Goal: Transaction & Acquisition: Purchase product/service

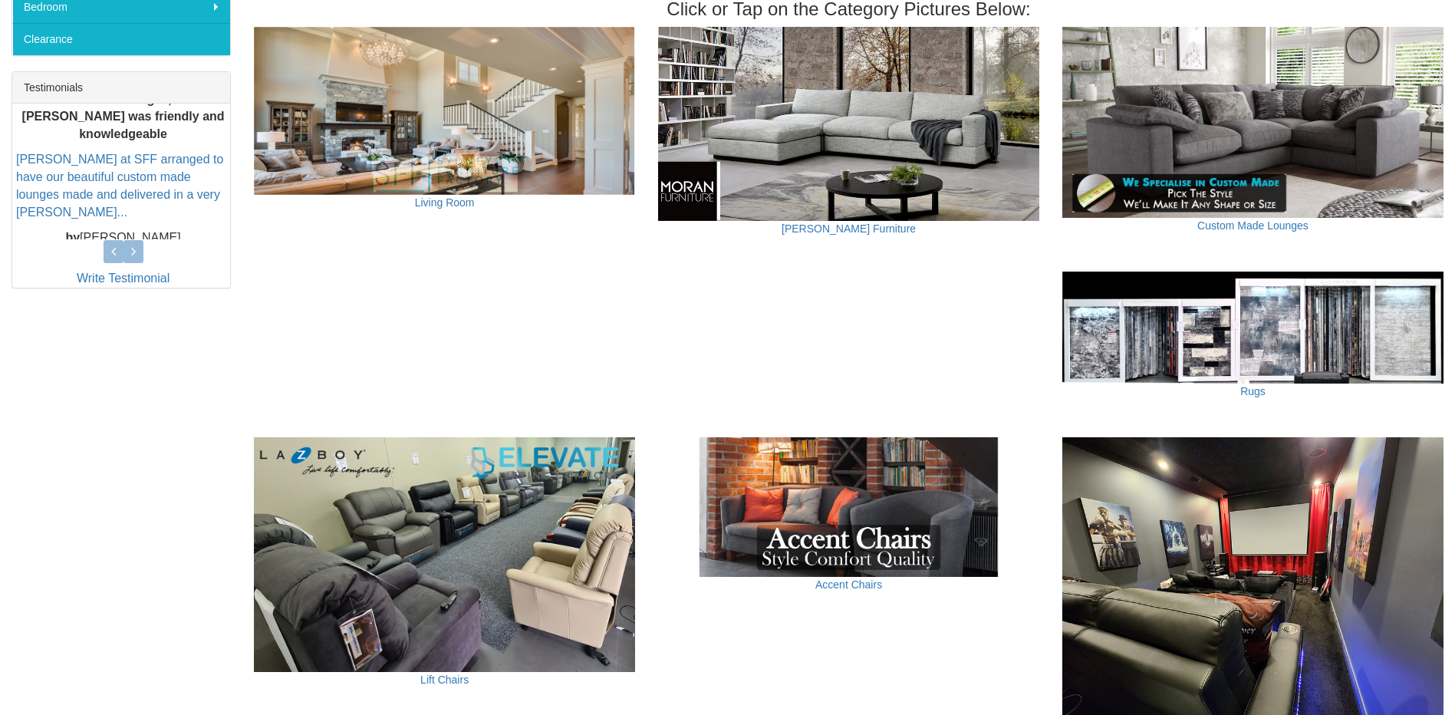
scroll to position [196, 0]
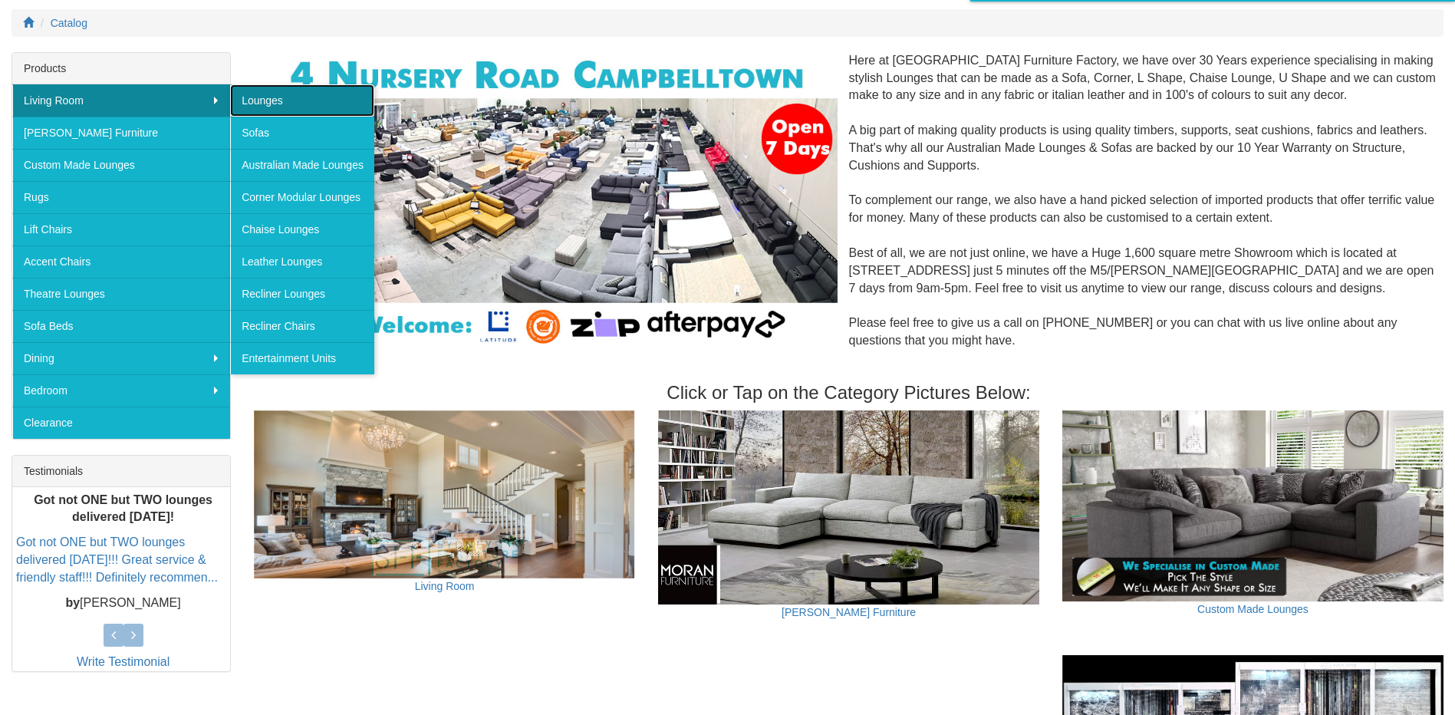
click at [324, 107] on link "Lounges" at bounding box center [302, 100] width 144 height 32
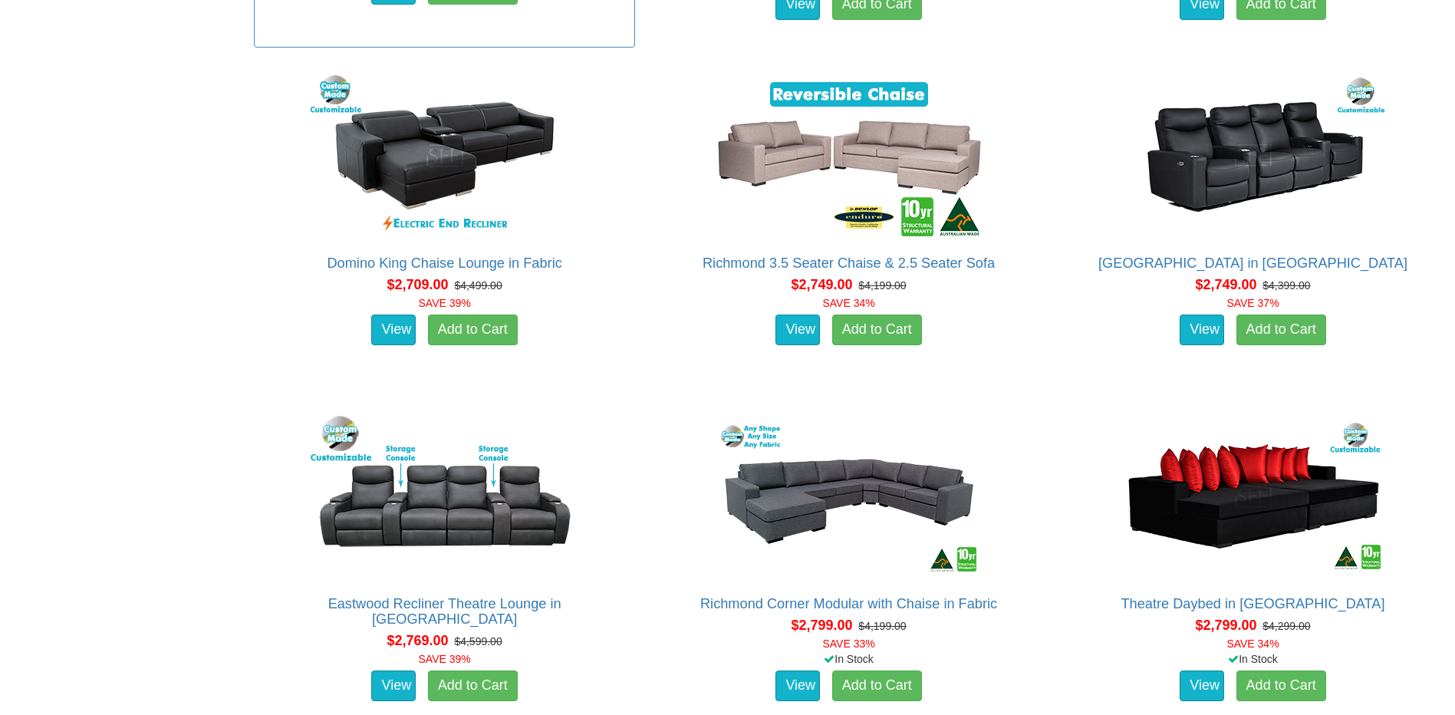
scroll to position [4295, 0]
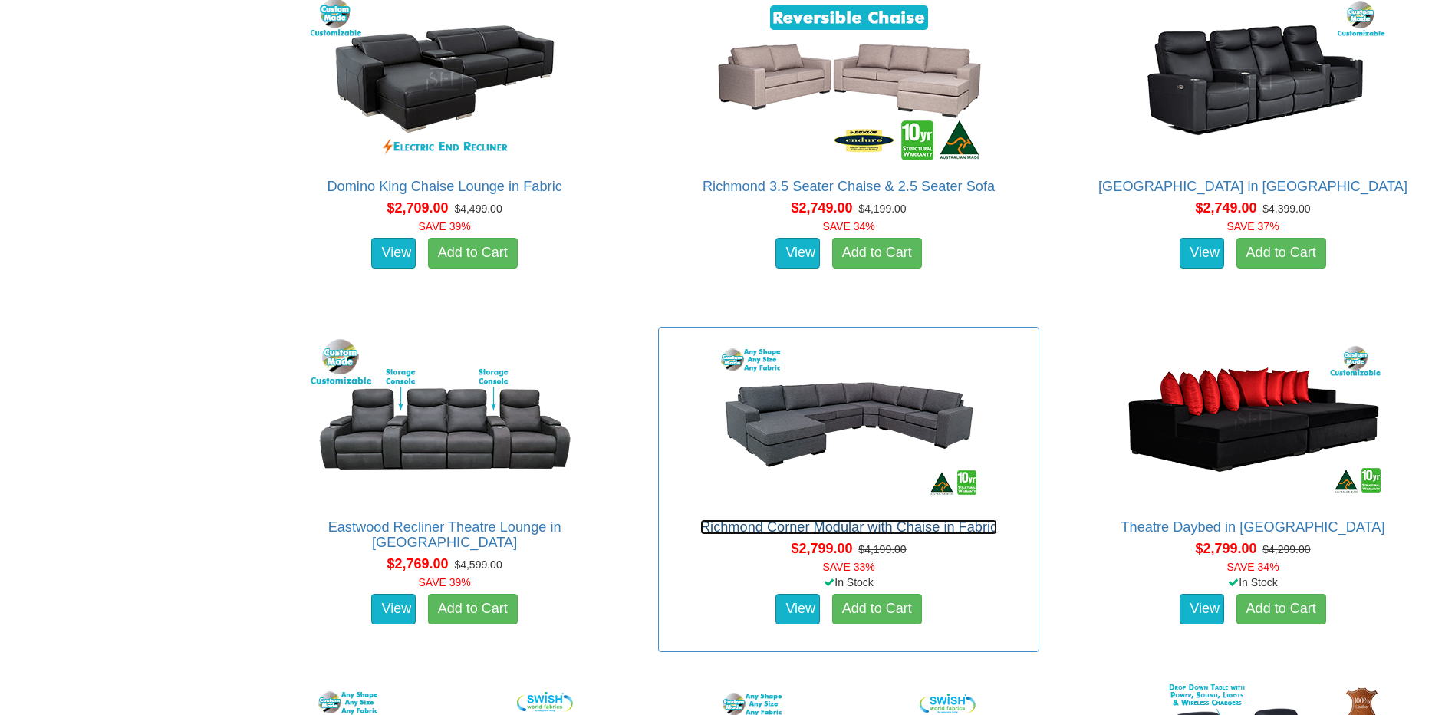
drag, startPoint x: 860, startPoint y: 426, endPoint x: 861, endPoint y: 523, distance: 97.4
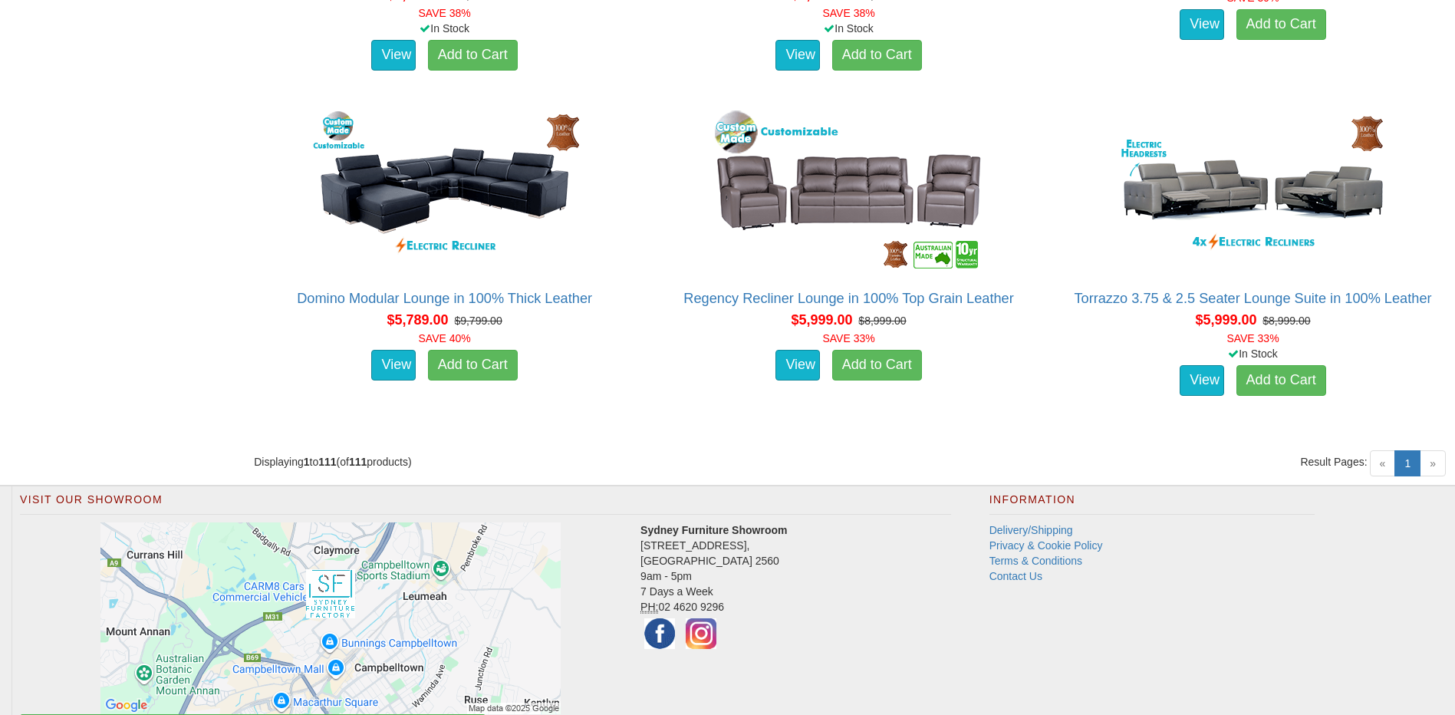
scroll to position [12808, 0]
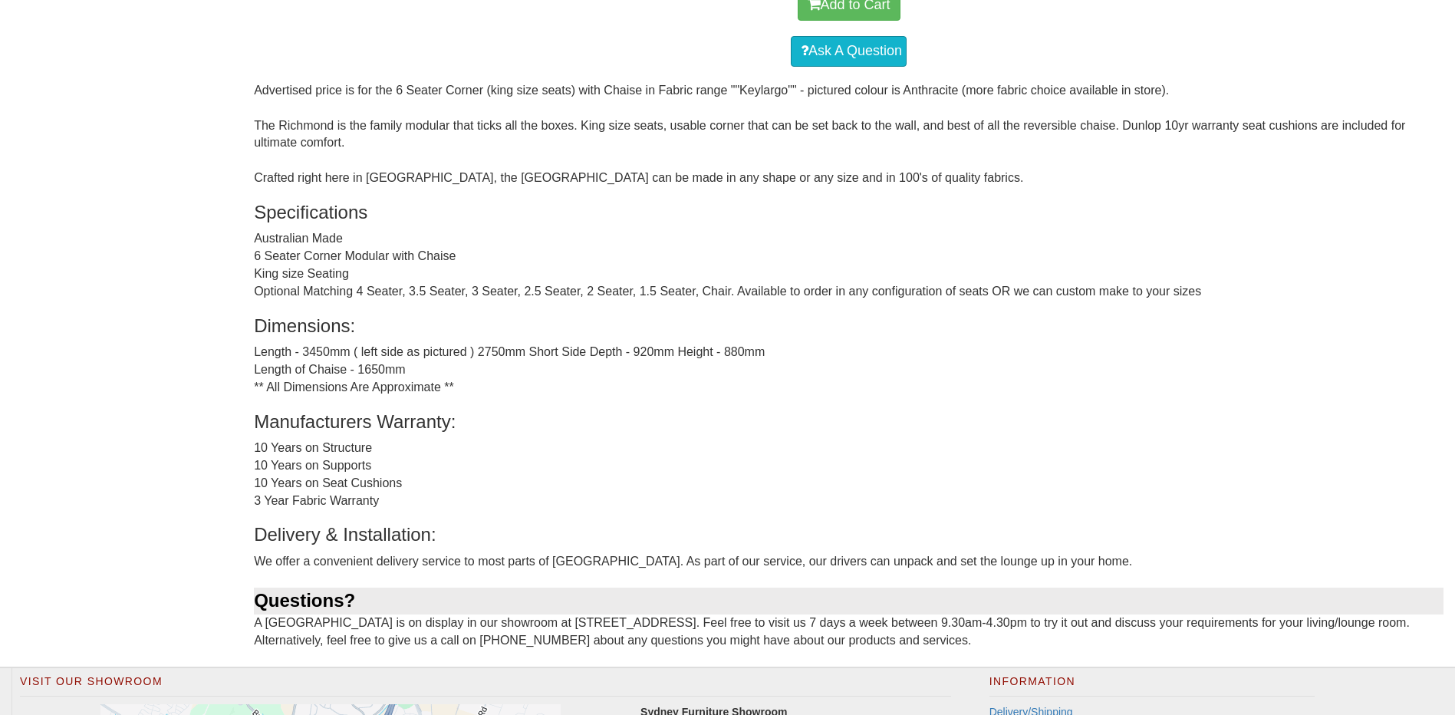
scroll to position [997, 0]
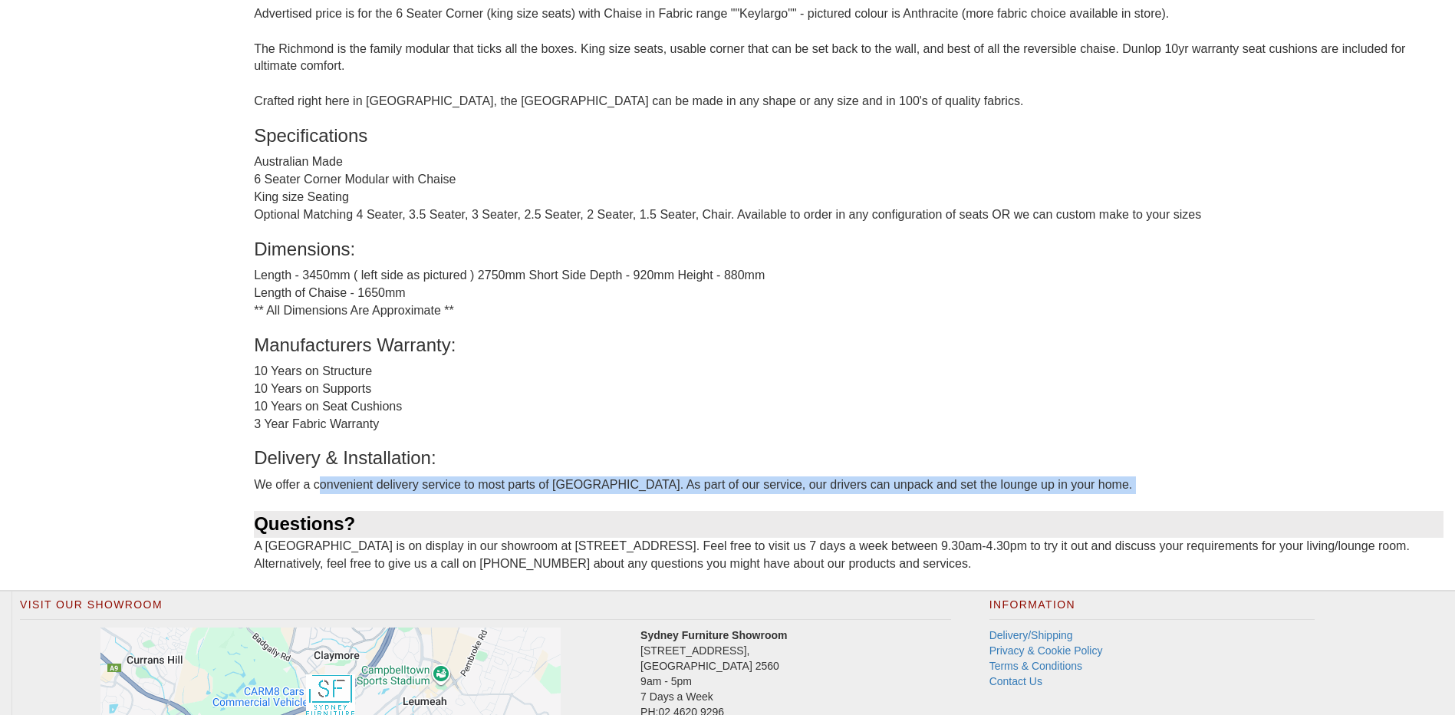
drag, startPoint x: 321, startPoint y: 487, endPoint x: 992, endPoint y: 495, distance: 670.4
click at [992, 495] on div "Advertised price is for the 6 Seater Corner (king size seats) with Chaise in Fa…" at bounding box center [849, 297] width 1190 height 584
drag, startPoint x: 292, startPoint y: 544, endPoint x: 660, endPoint y: 567, distance: 368.9
click at [660, 567] on div "Advertised price is for the 6 Seater Corner (king size seats) with Chaise in Fa…" at bounding box center [849, 297] width 1190 height 584
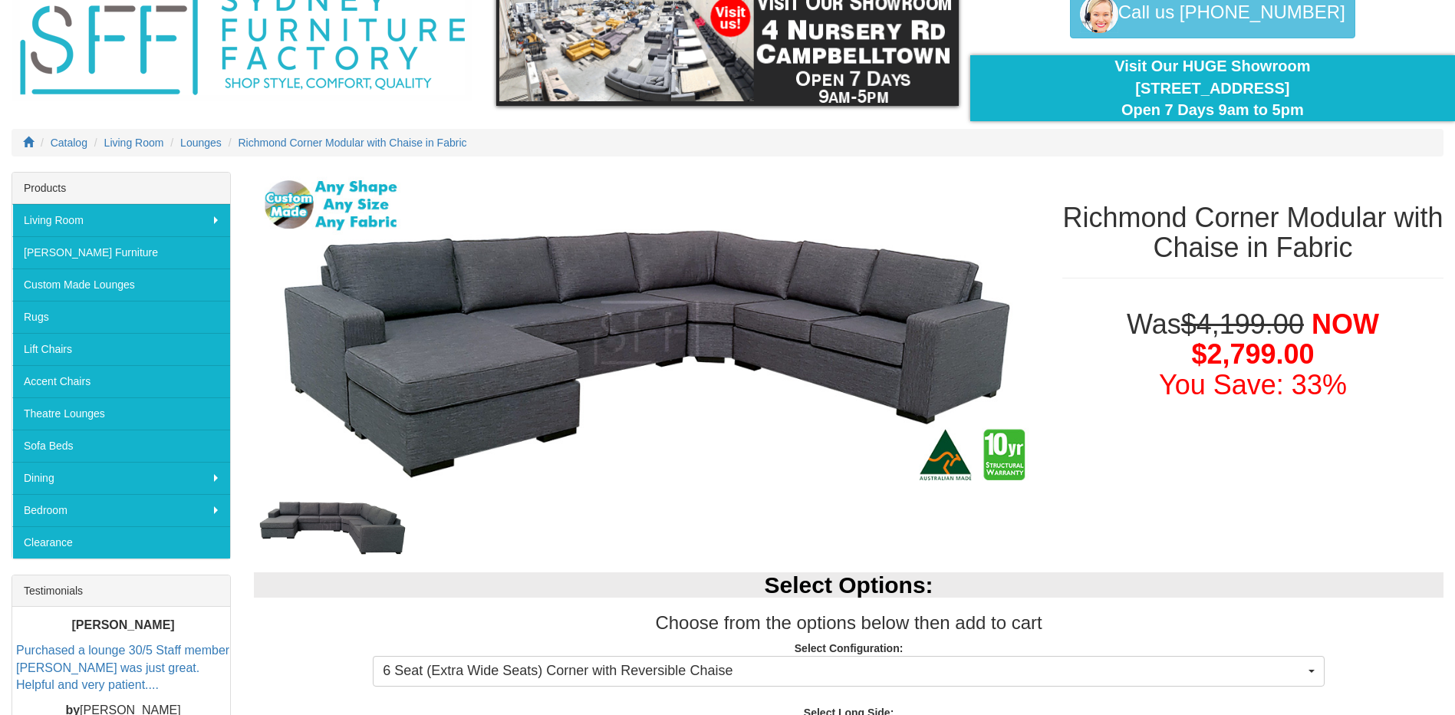
scroll to position [384, 0]
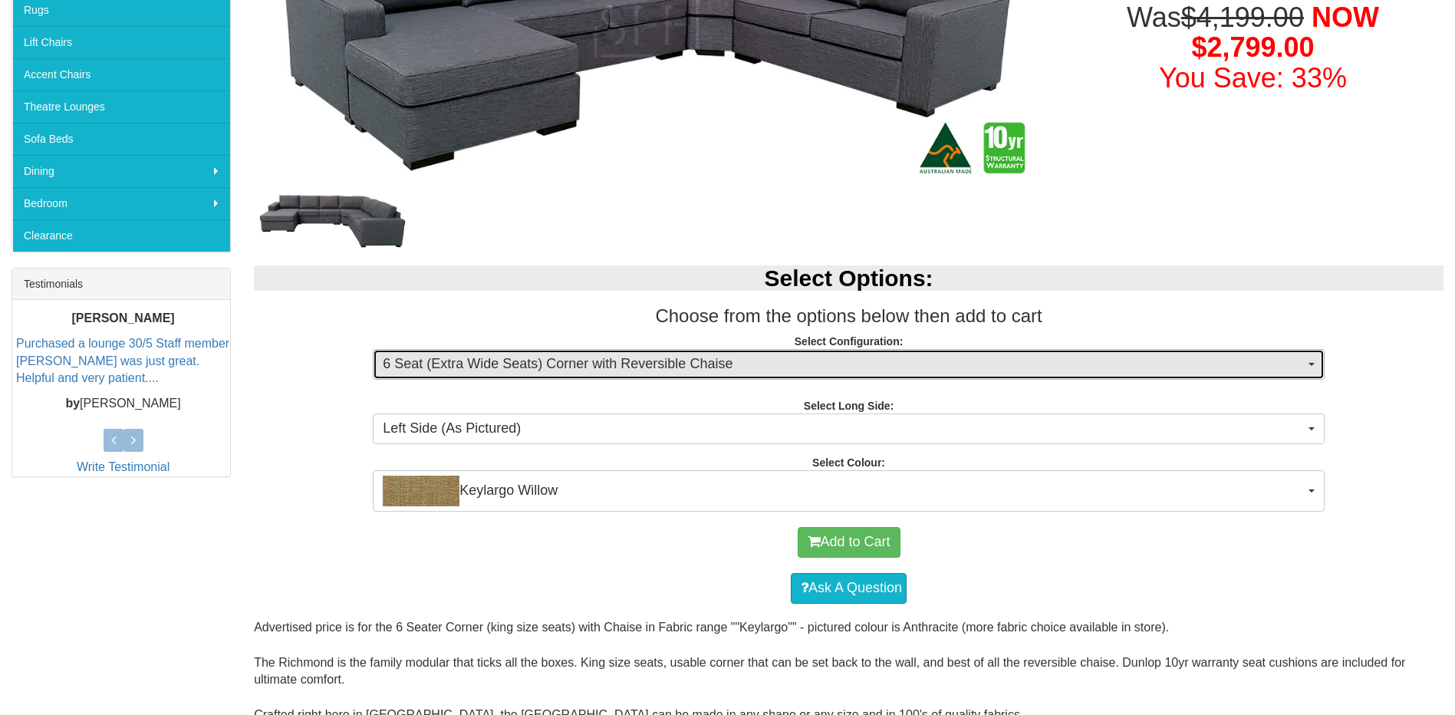
click at [588, 367] on span "6 Seat (Extra Wide Seats) Corner with Reversible Chaise" at bounding box center [844, 364] width 922 height 20
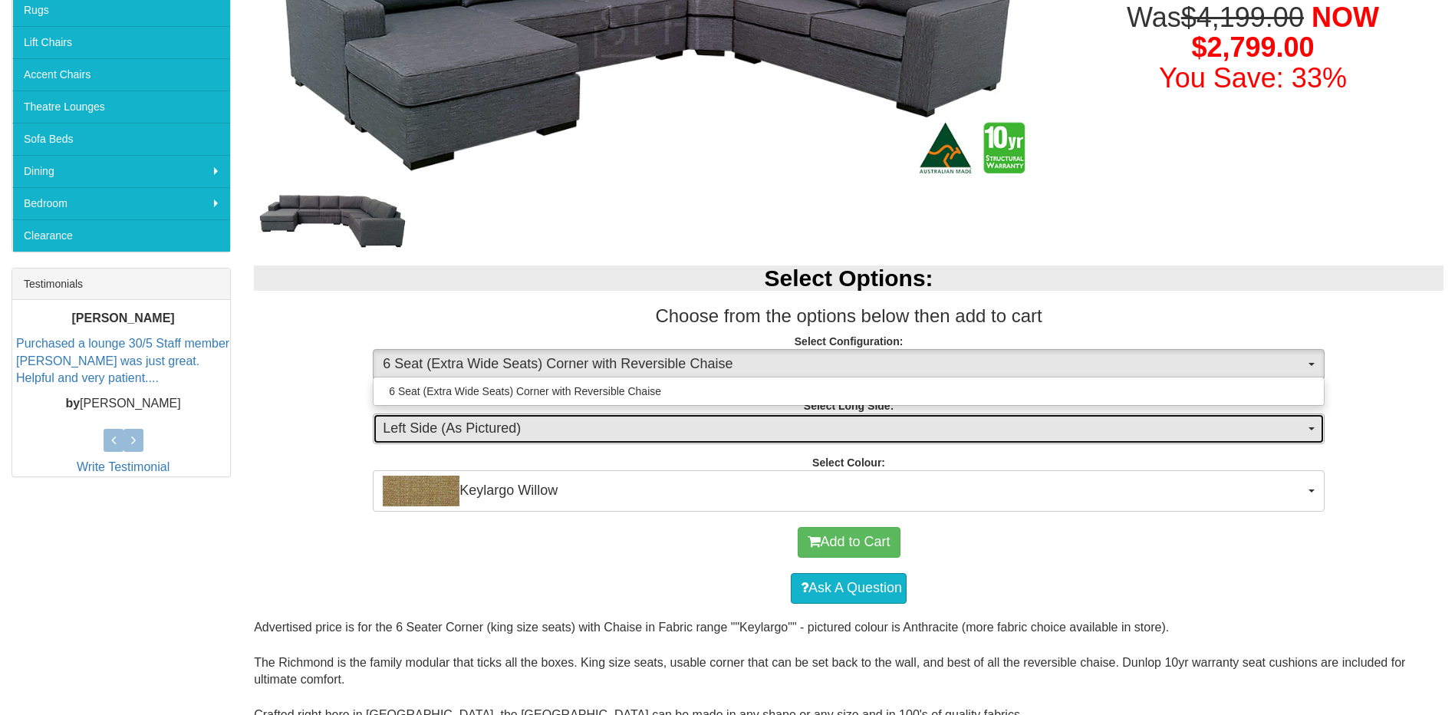
click at [574, 421] on span "Left Side (As Pictured)" at bounding box center [844, 429] width 922 height 20
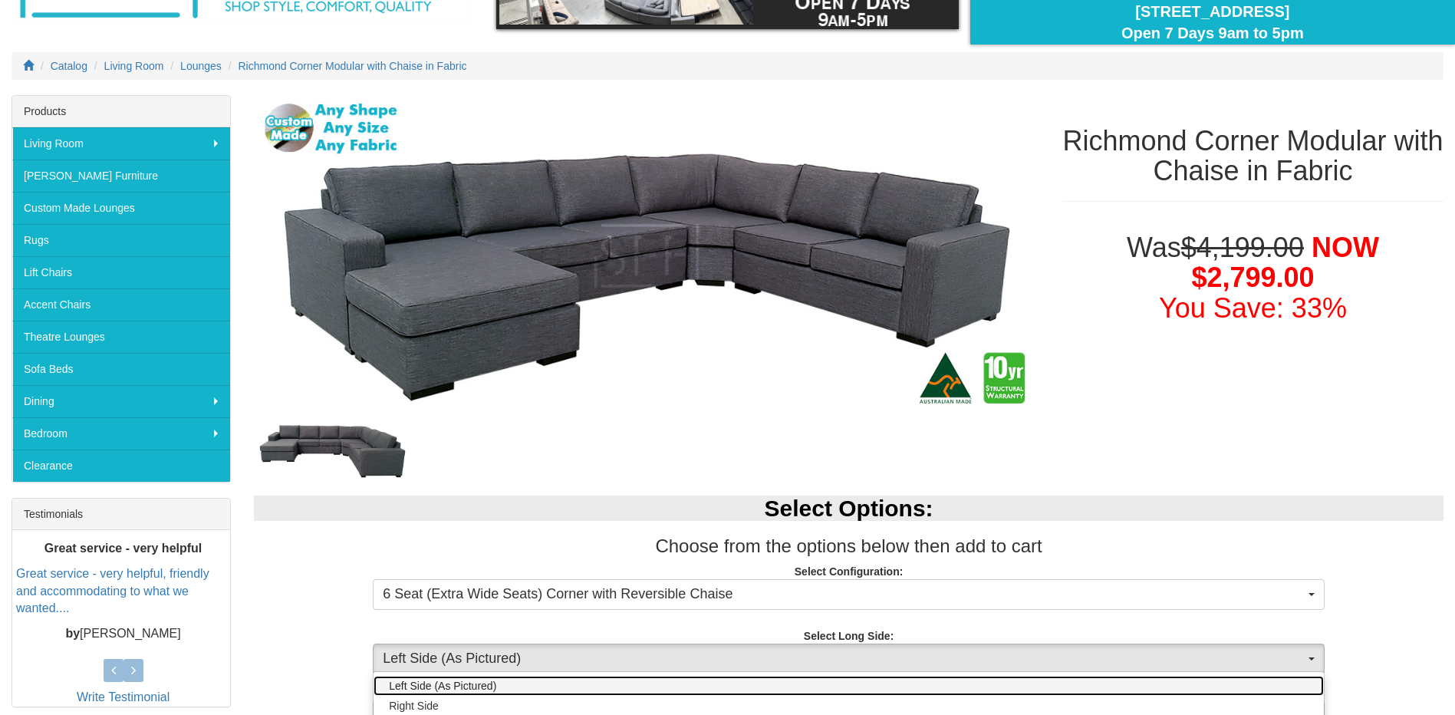
scroll to position [230, 0]
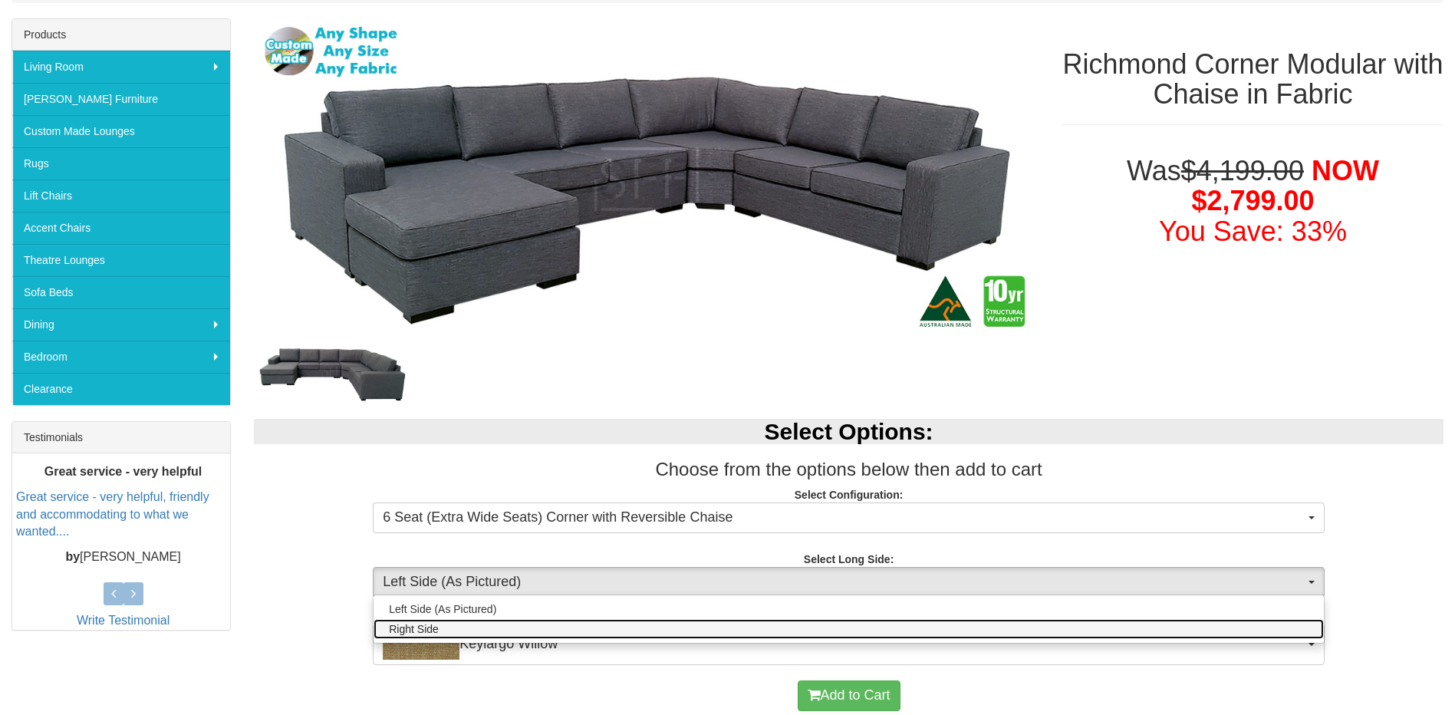
click at [455, 629] on link "Right Side" at bounding box center [849, 629] width 950 height 20
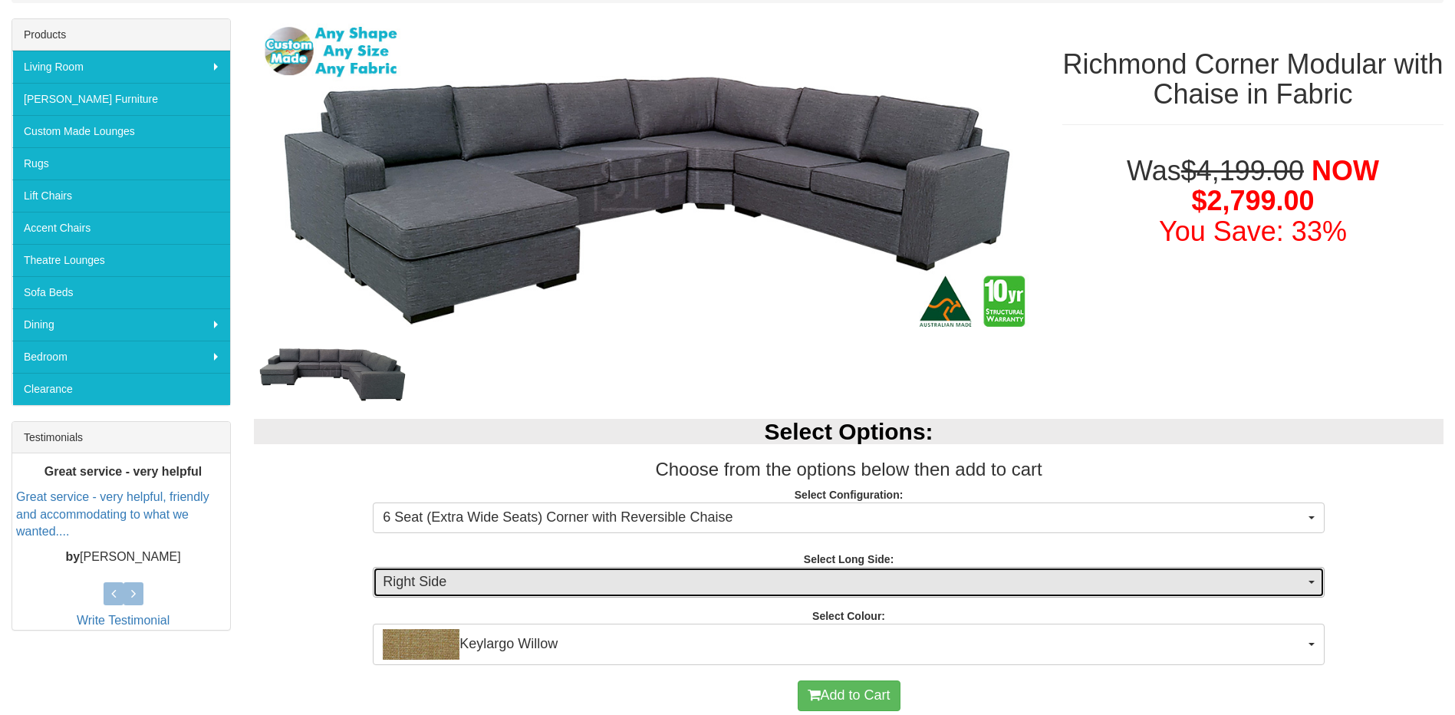
click at [484, 585] on span "Right Side" at bounding box center [844, 582] width 922 height 20
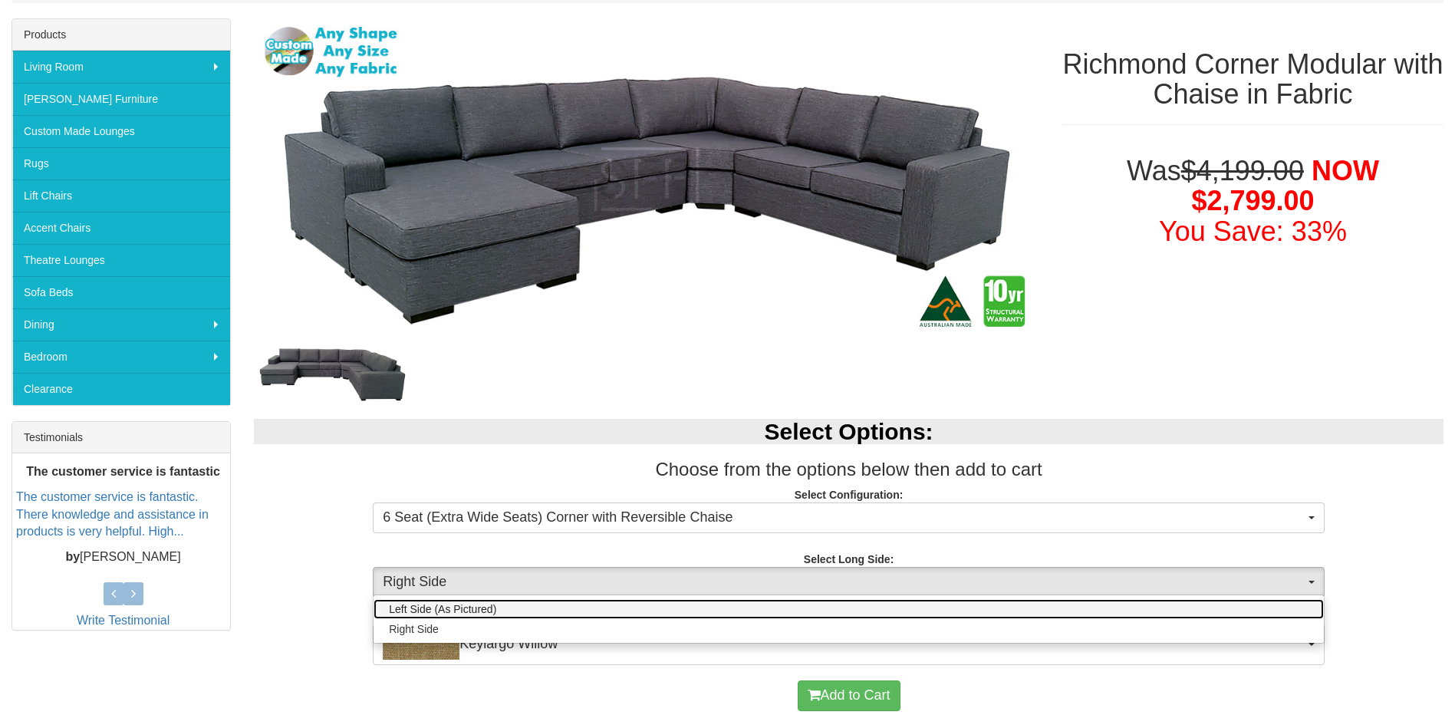
click at [494, 604] on span "Left Side (As Pictured)" at bounding box center [442, 608] width 107 height 15
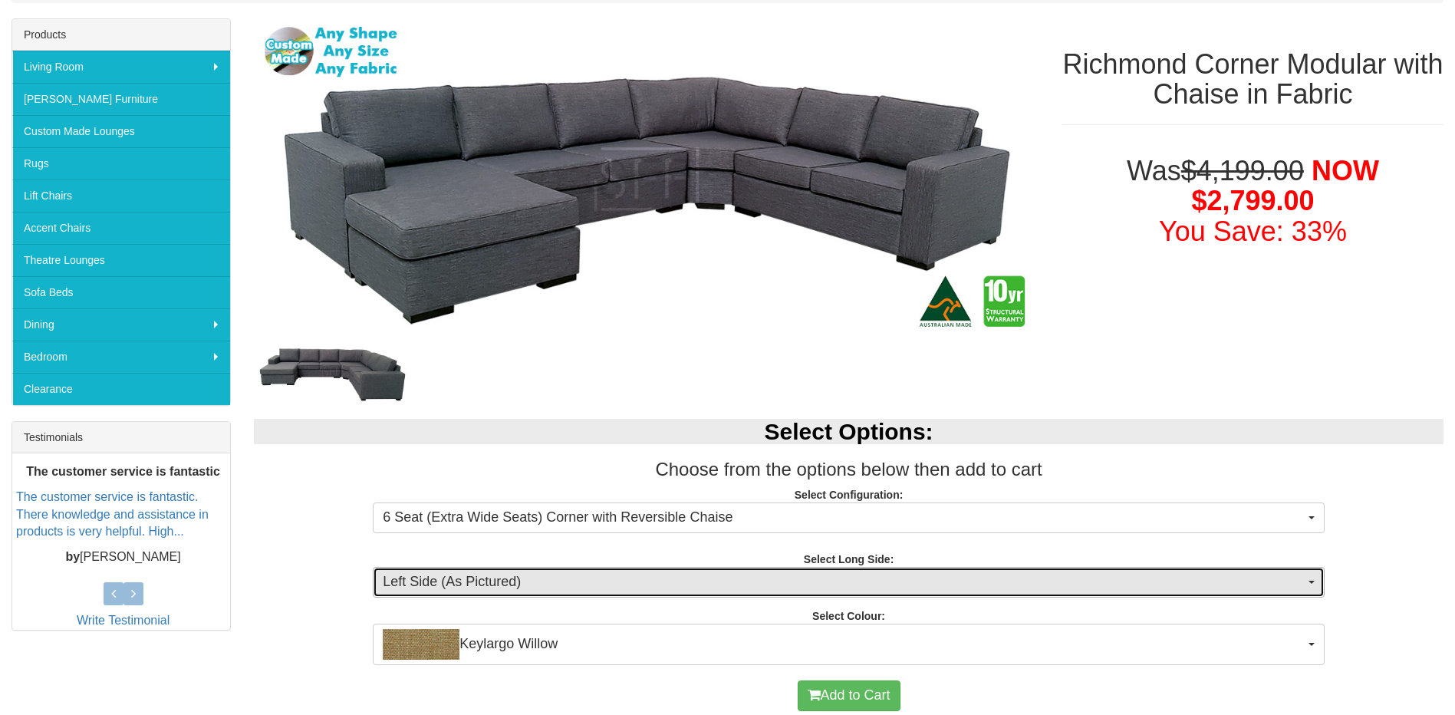
click at [507, 589] on span "Left Side (As Pictured)" at bounding box center [844, 582] width 922 height 20
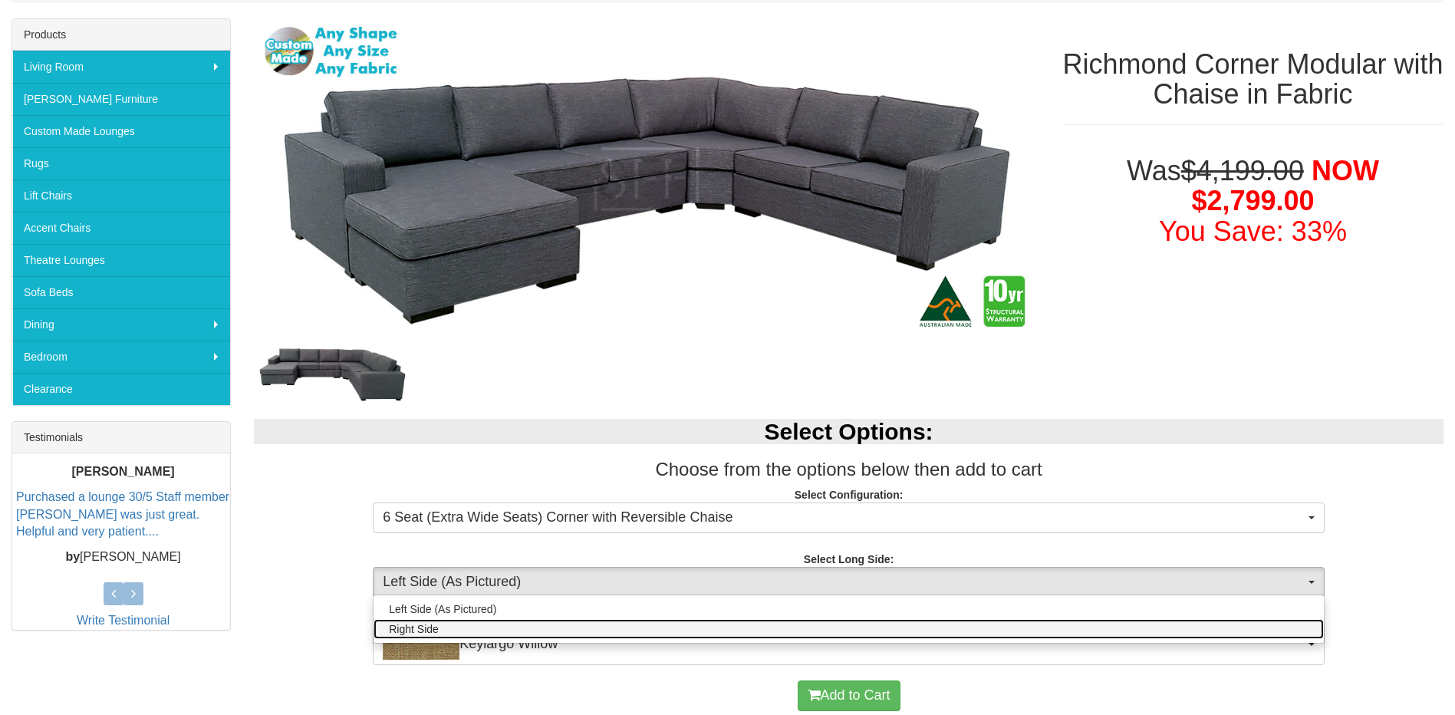
click at [492, 624] on link "Right Side" at bounding box center [849, 629] width 950 height 20
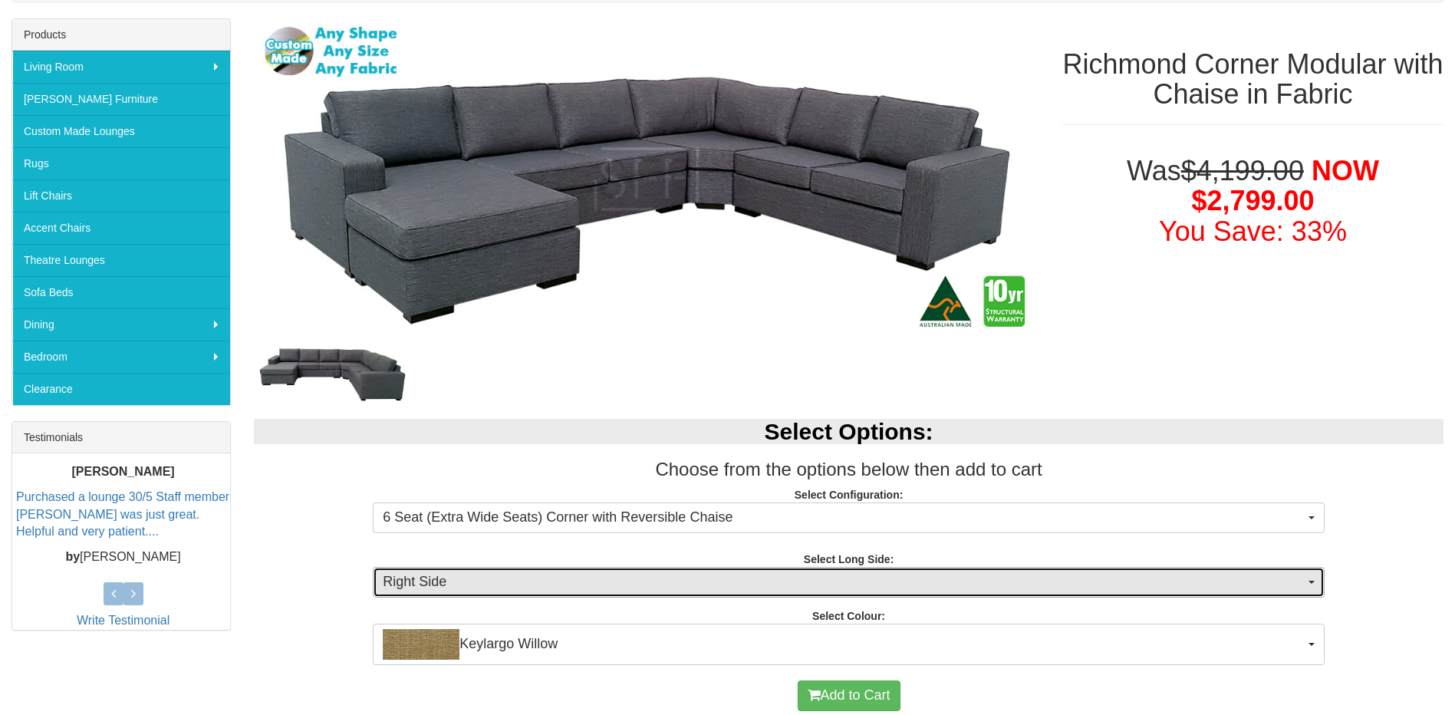
click at [516, 581] on span "Right Side" at bounding box center [844, 582] width 922 height 20
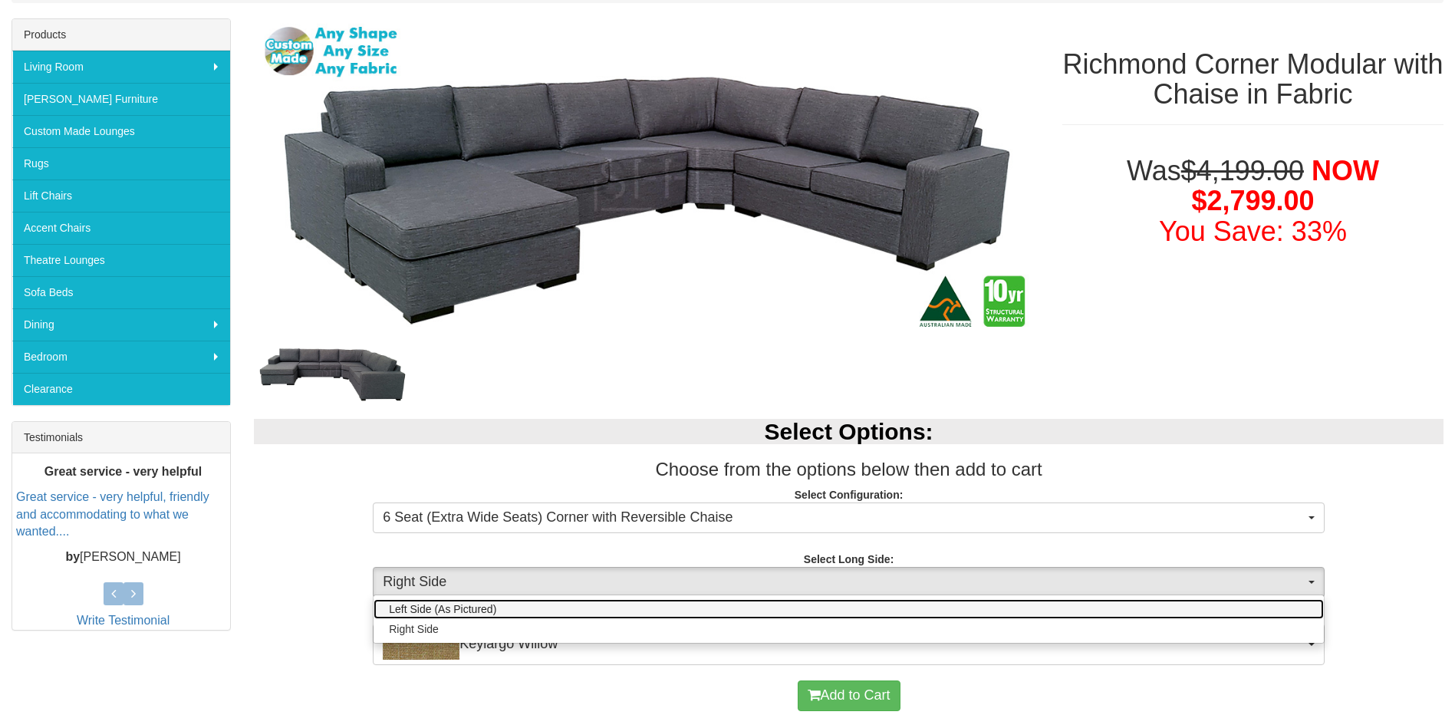
click at [538, 604] on link "Left Side (As Pictured)" at bounding box center [849, 609] width 950 height 20
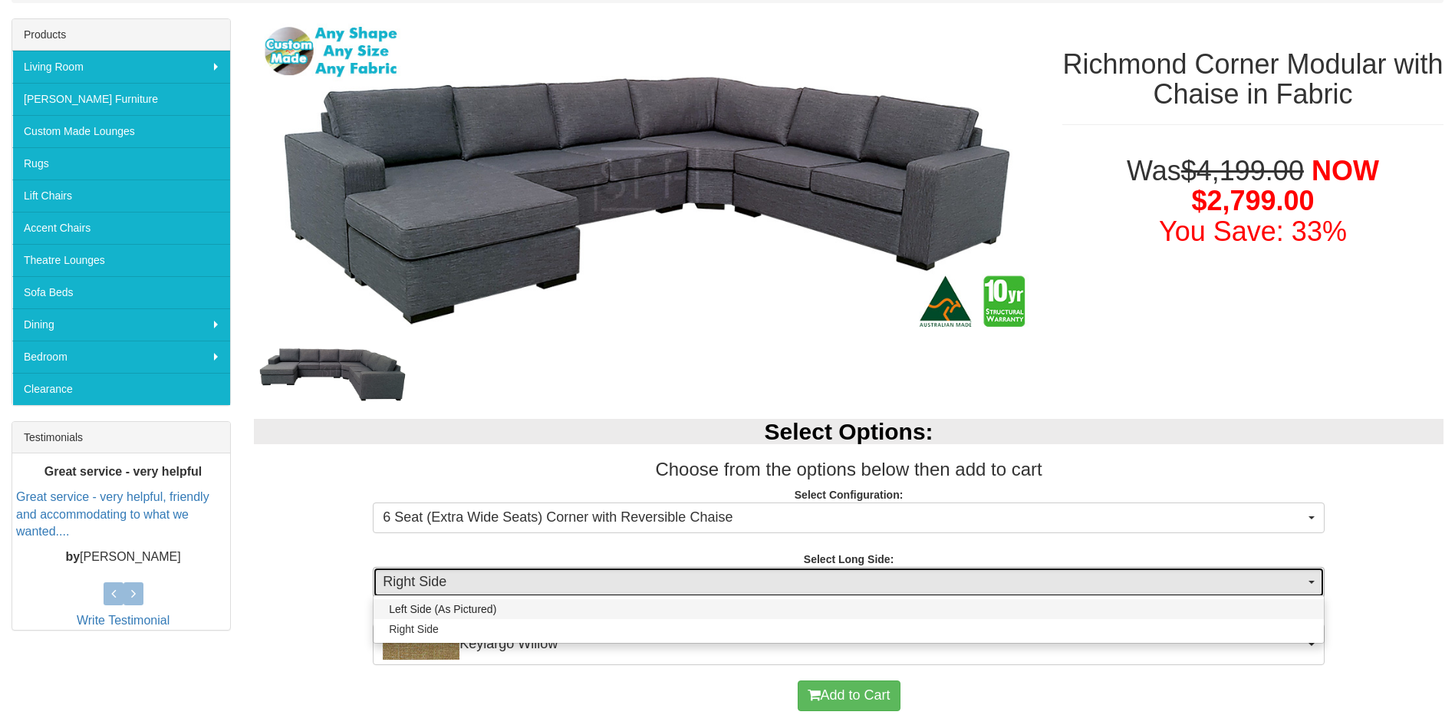
select select "541"
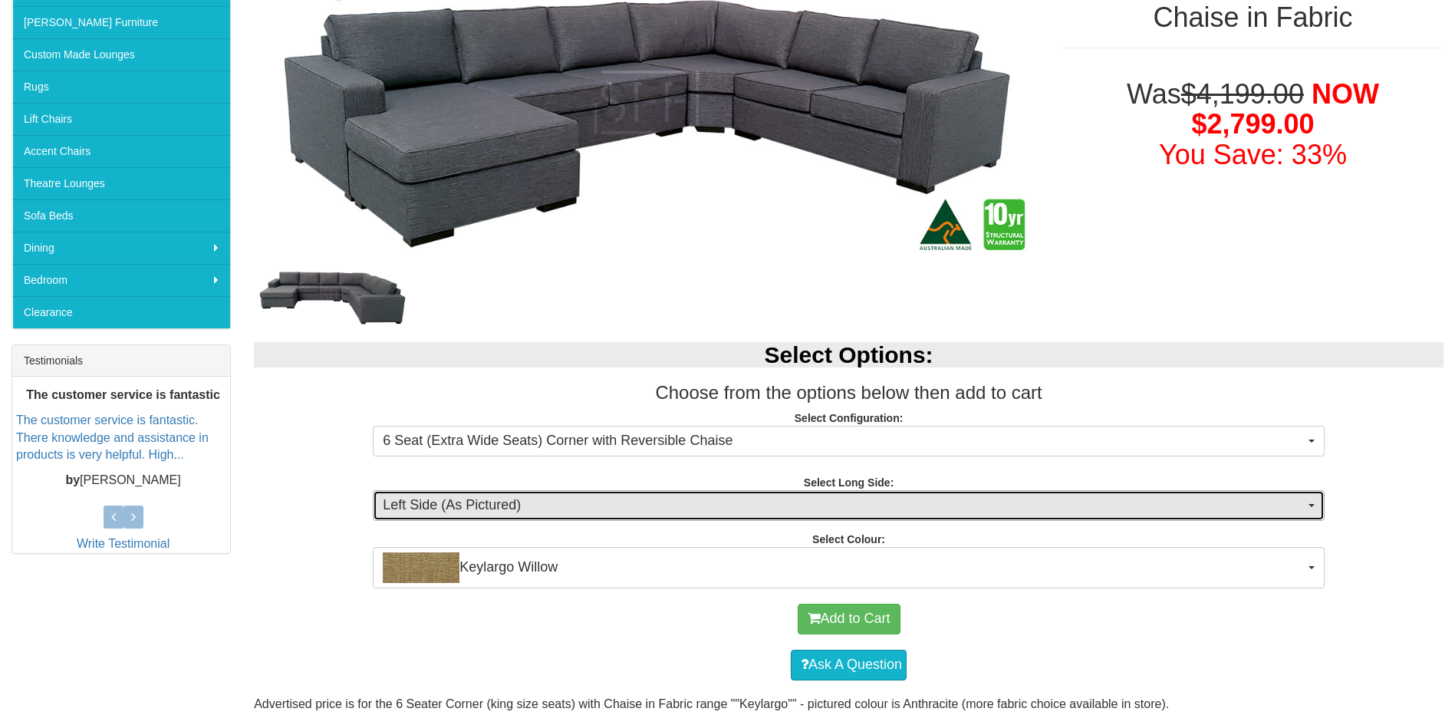
scroll to position [384, 0]
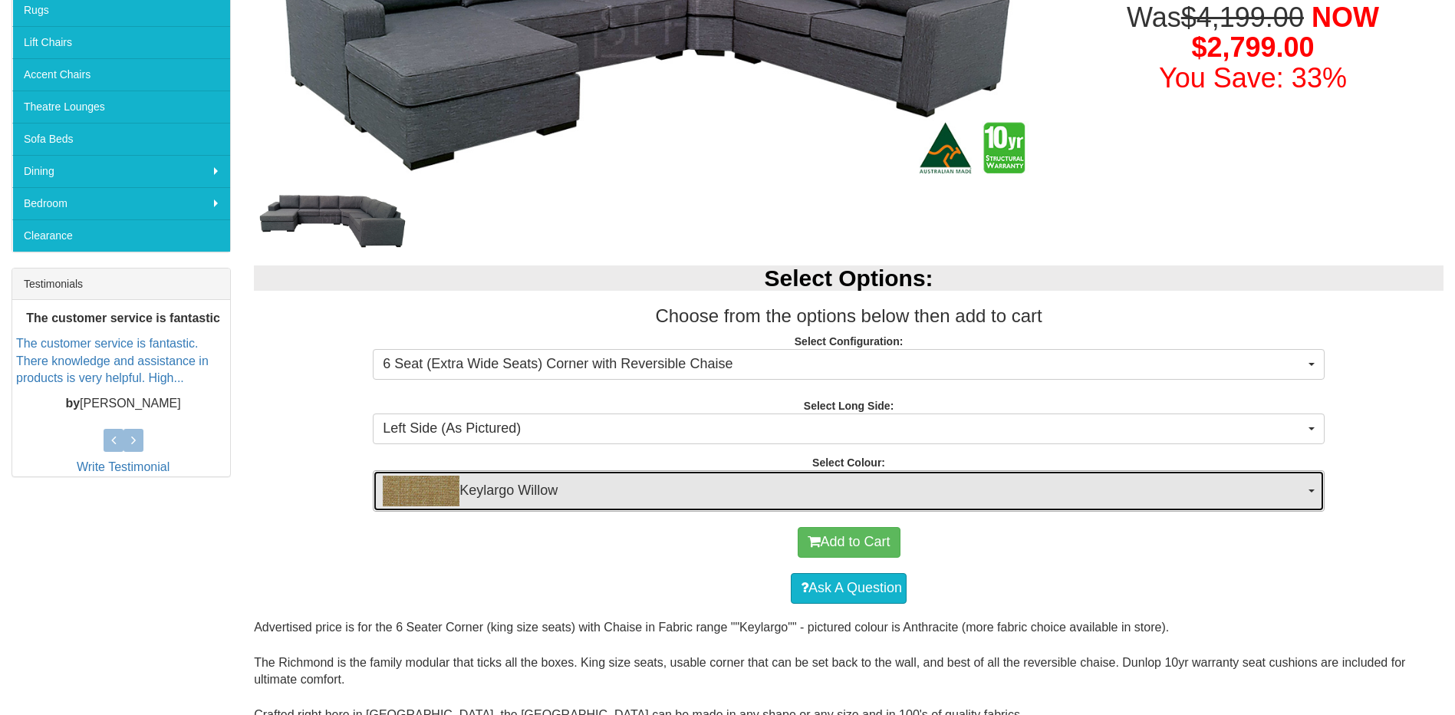
click at [604, 500] on span "Keylargo Willow" at bounding box center [844, 491] width 922 height 31
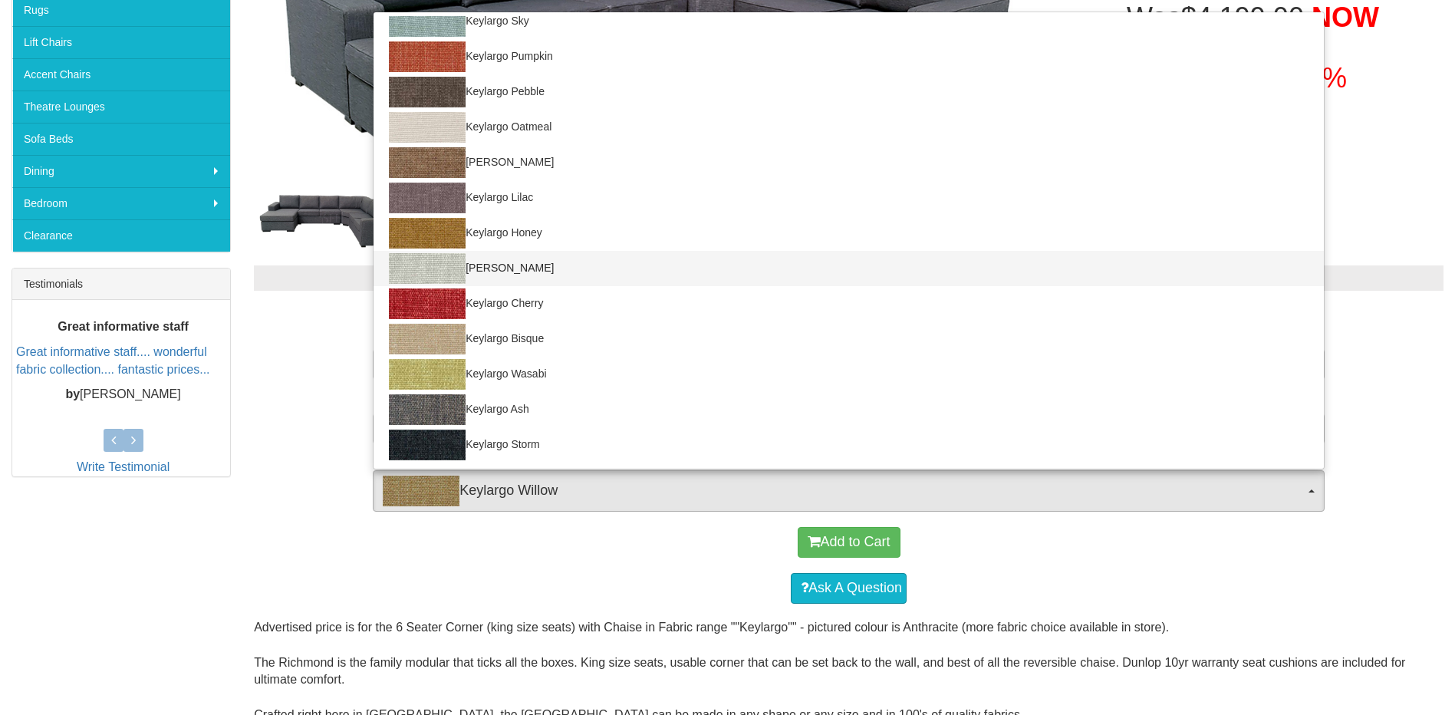
scroll to position [230, 0]
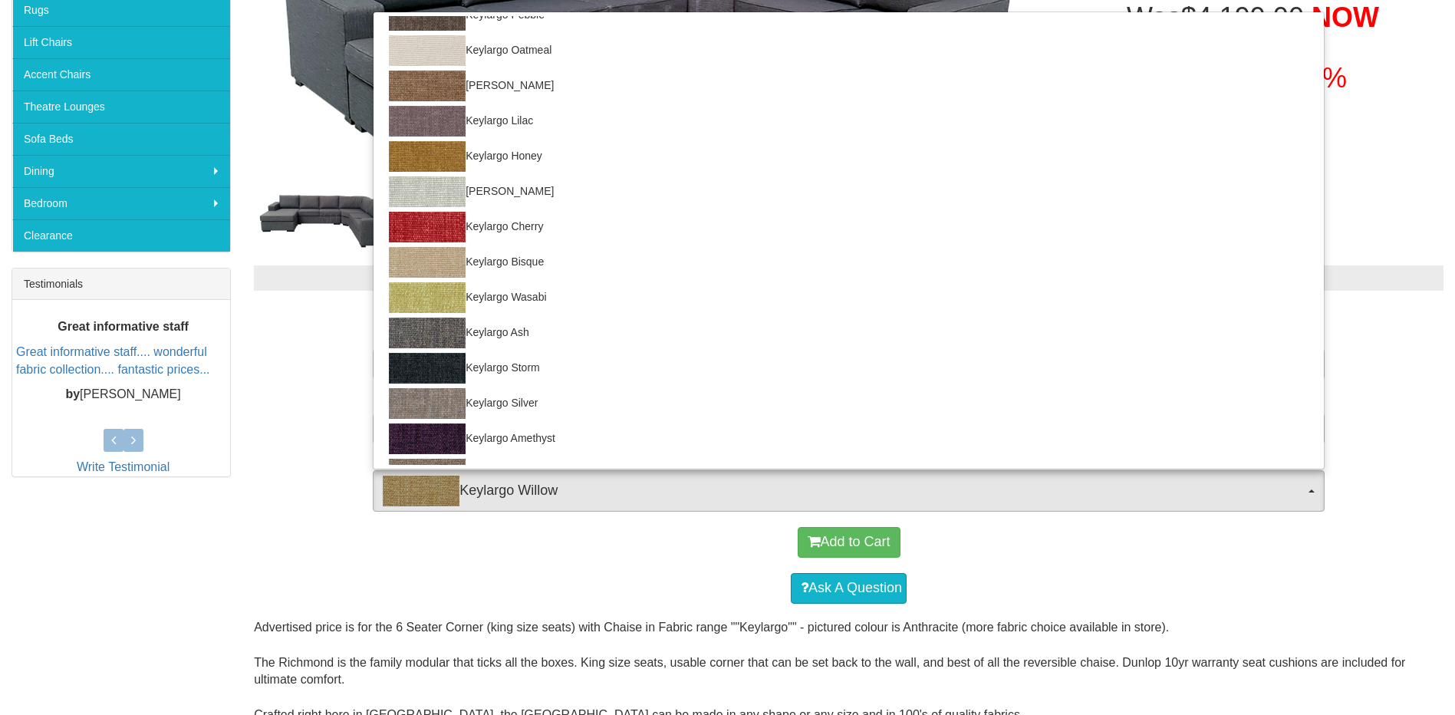
click at [259, 583] on div "Add to Cart Ask A Question" at bounding box center [849, 565] width 1190 height 107
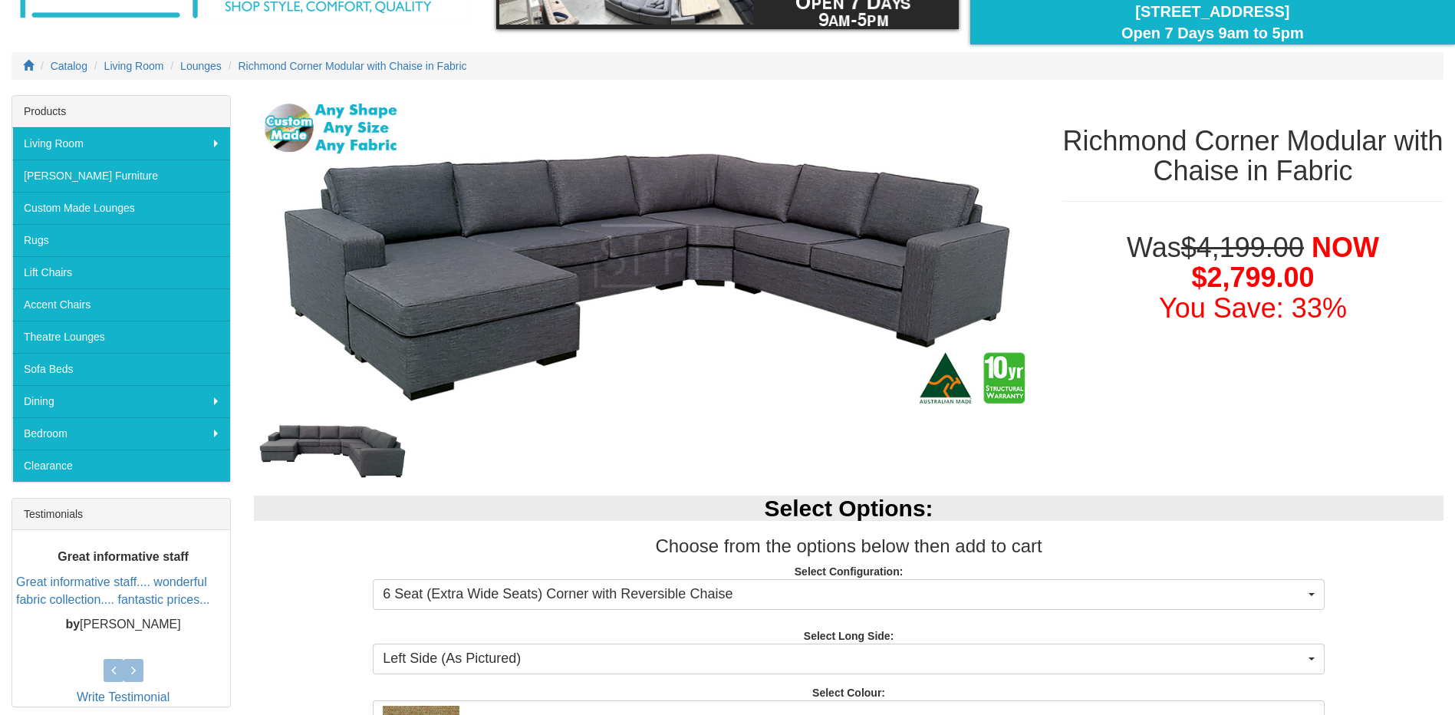
scroll to position [0, 0]
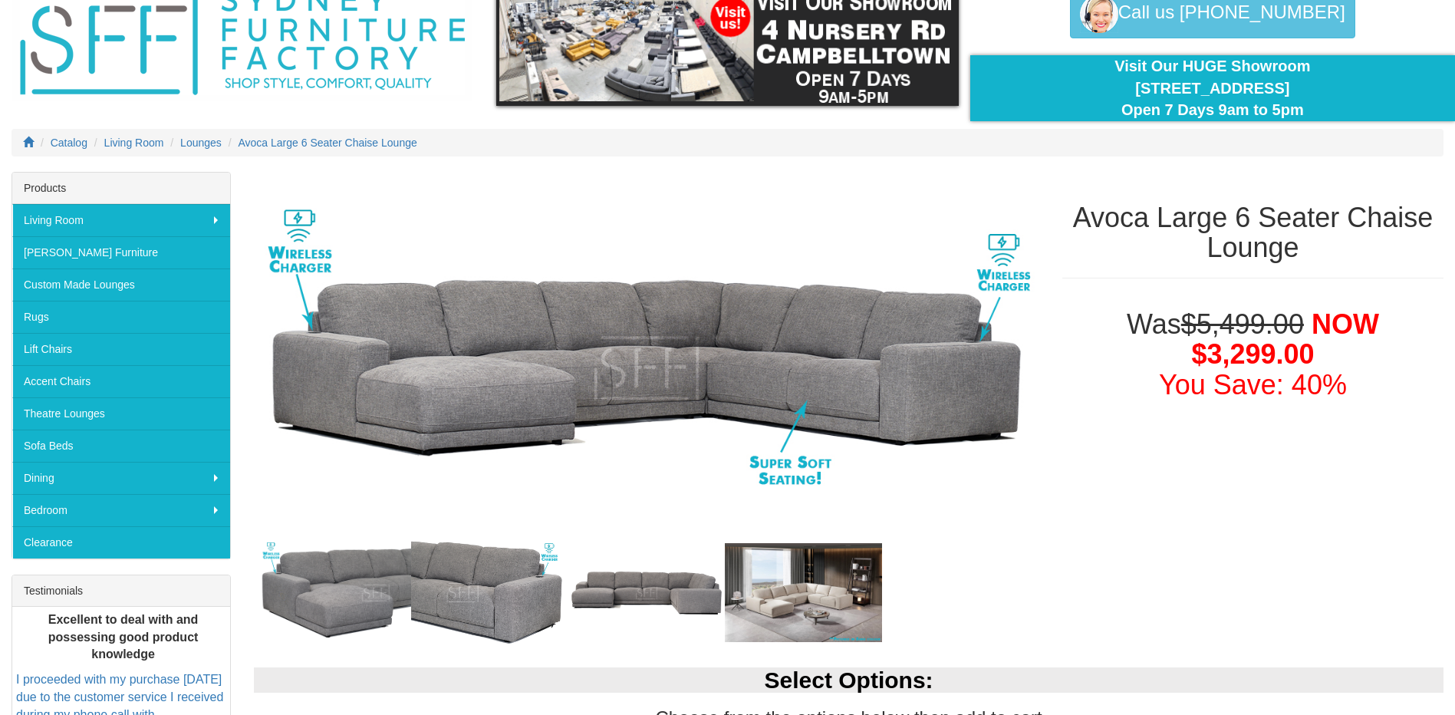
scroll to position [230, 0]
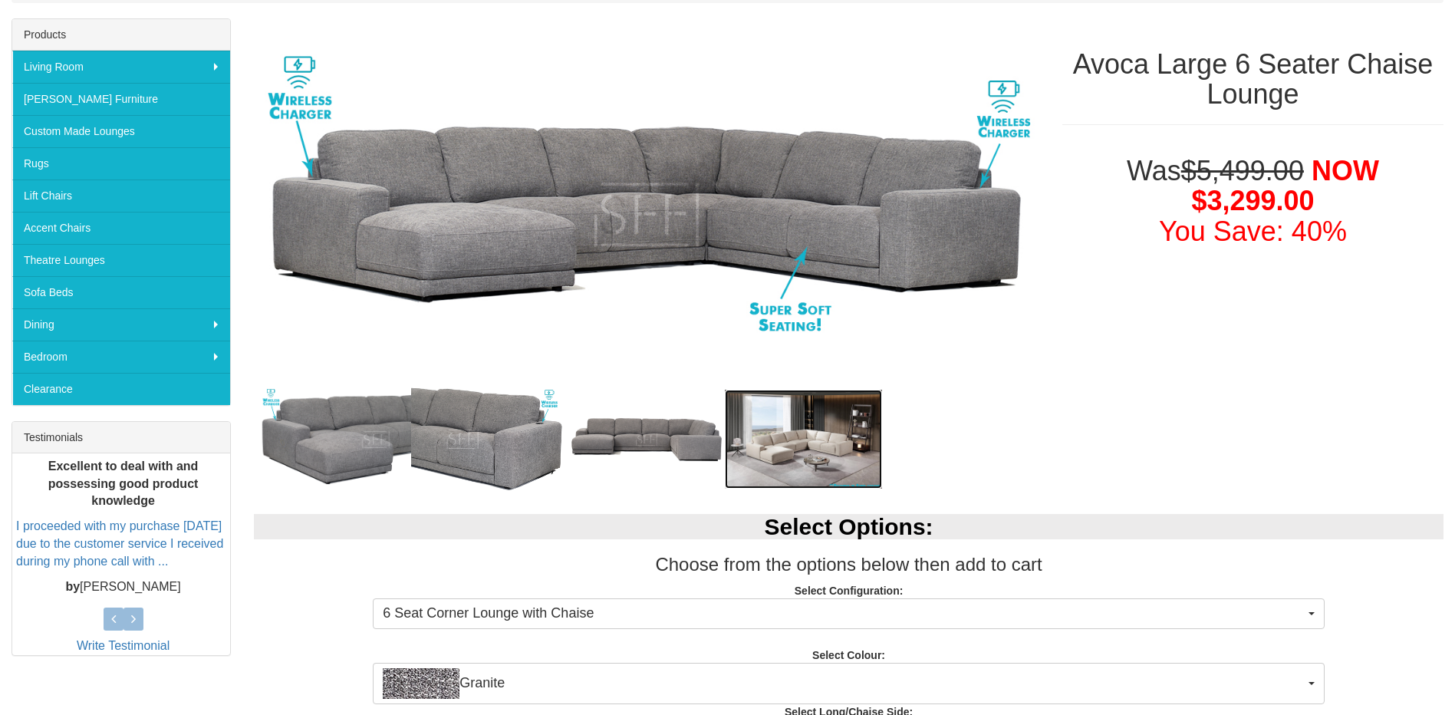
click at [816, 448] on img at bounding box center [803, 440] width 157 height 100
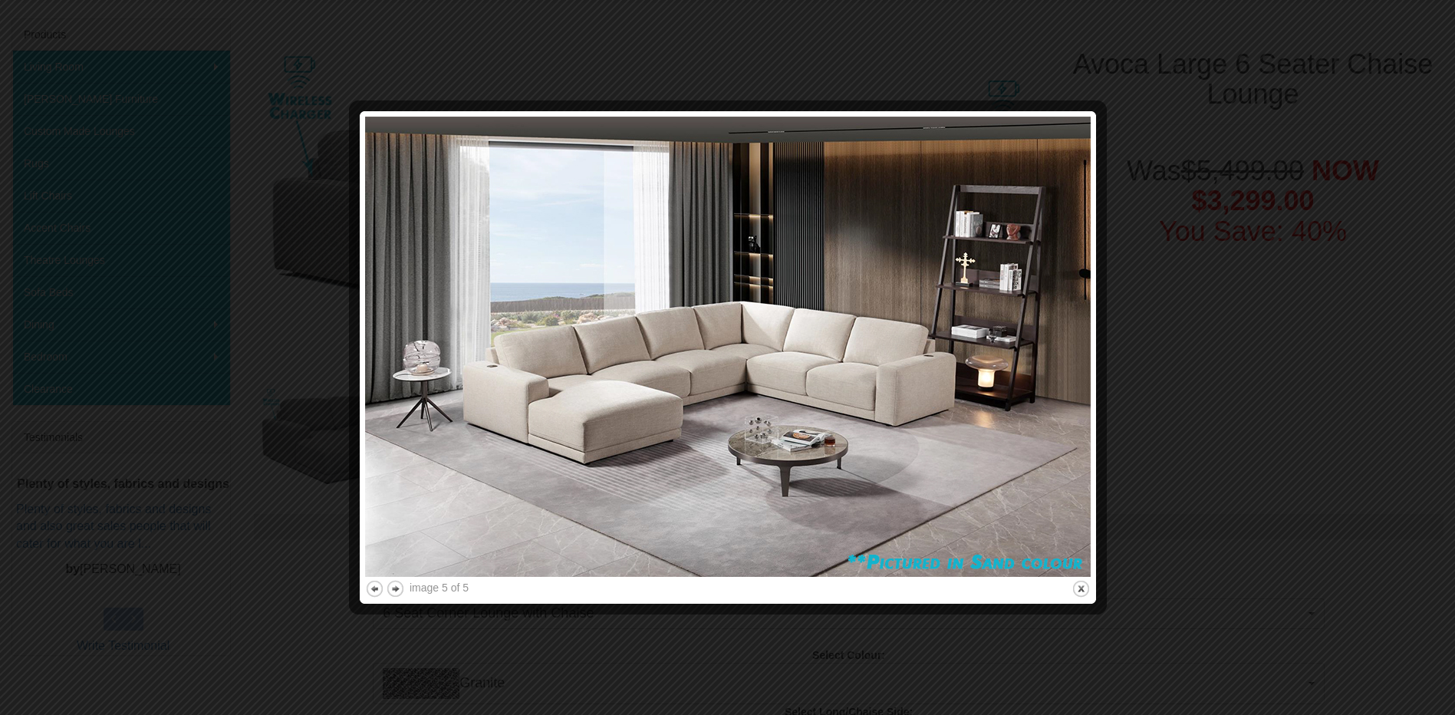
click at [1139, 259] on div at bounding box center [727, 357] width 1455 height 715
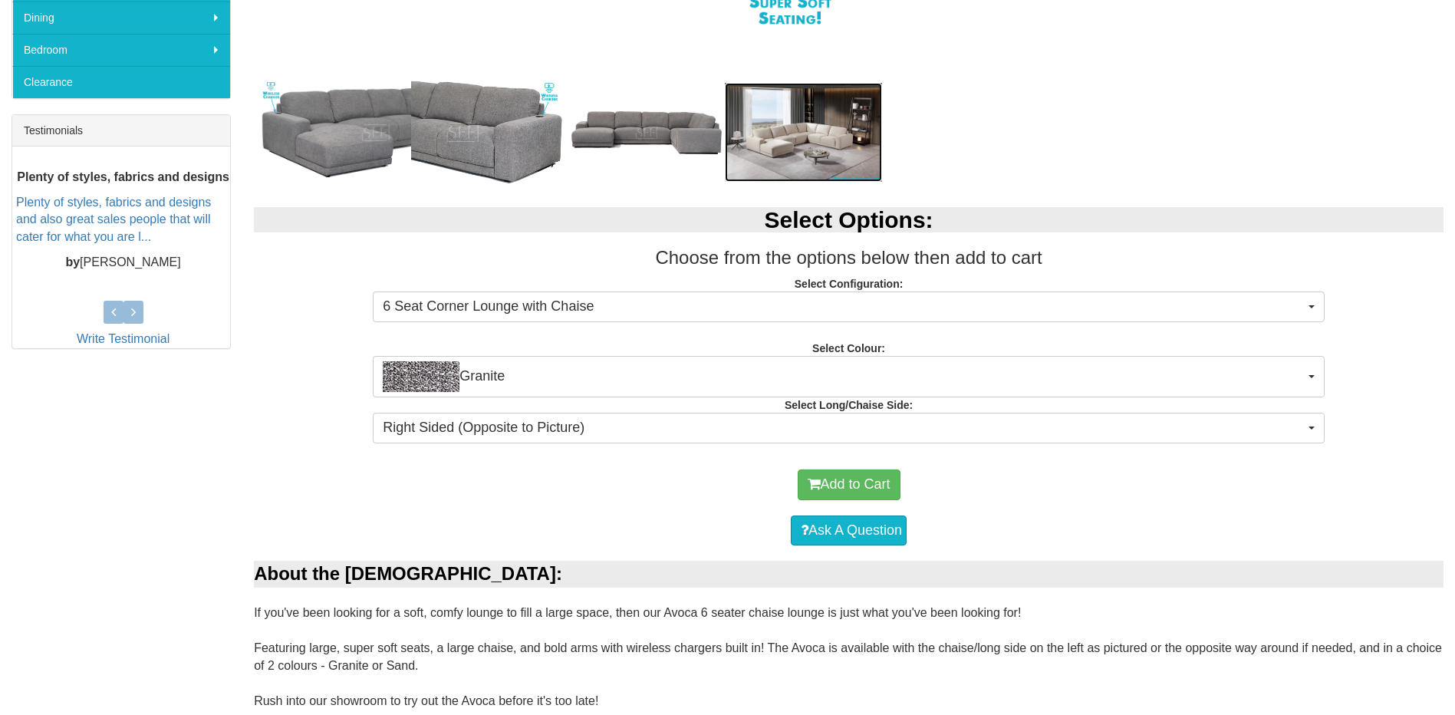
scroll to position [614, 0]
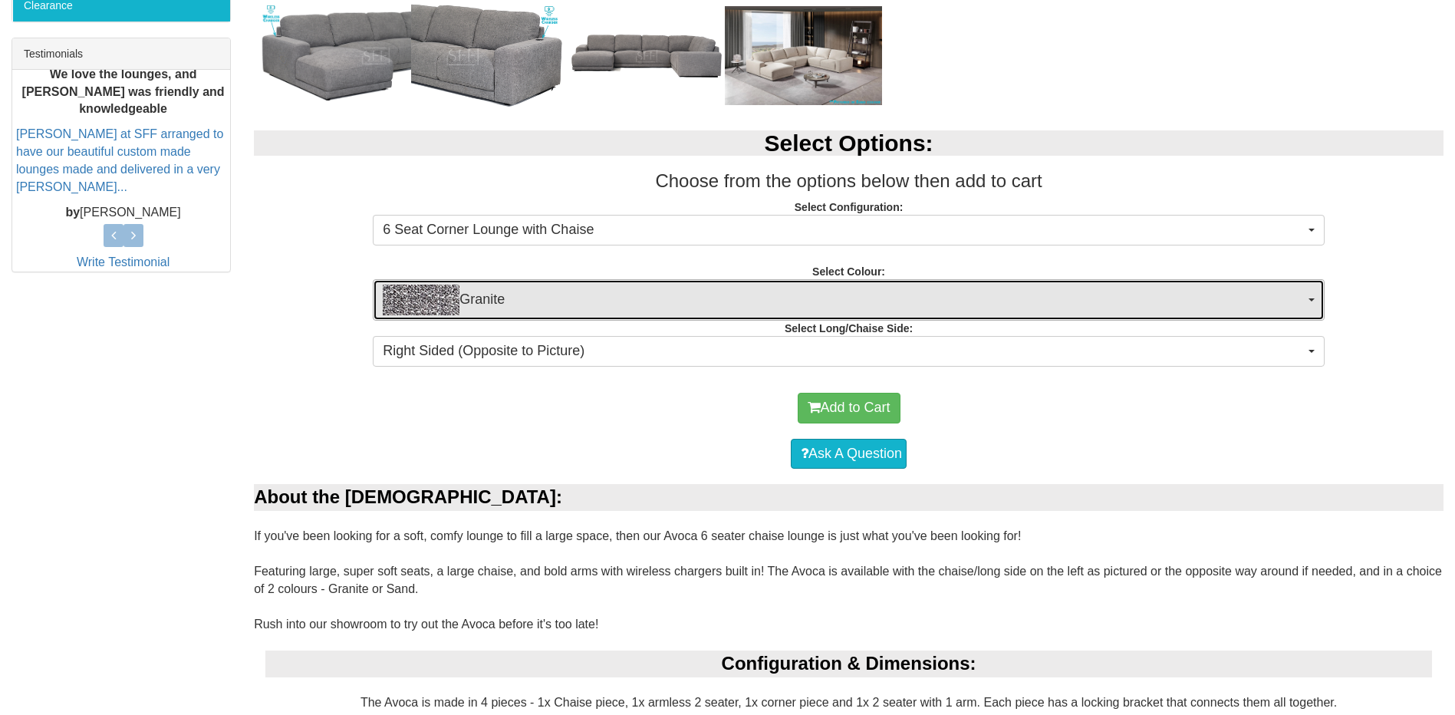
click at [547, 306] on span "Granite" at bounding box center [844, 300] width 922 height 31
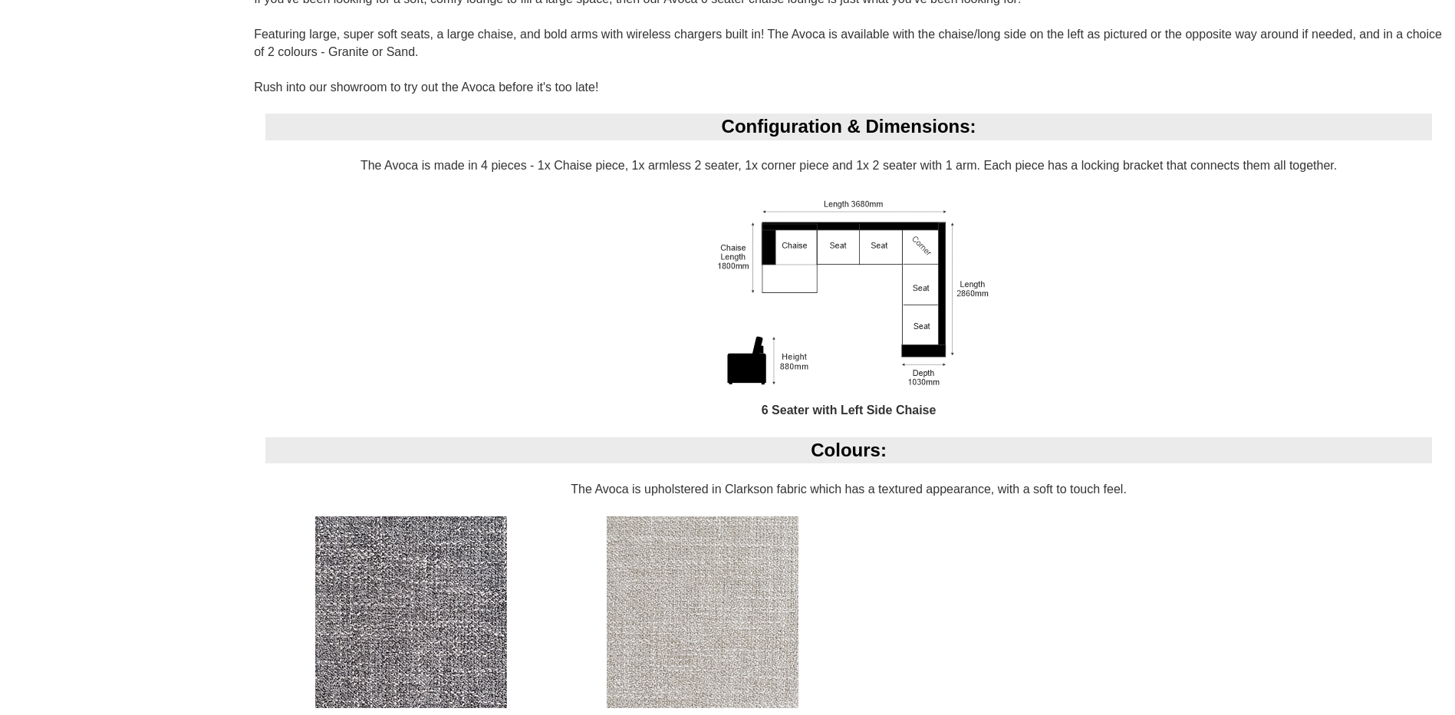
scroll to position [920, 0]
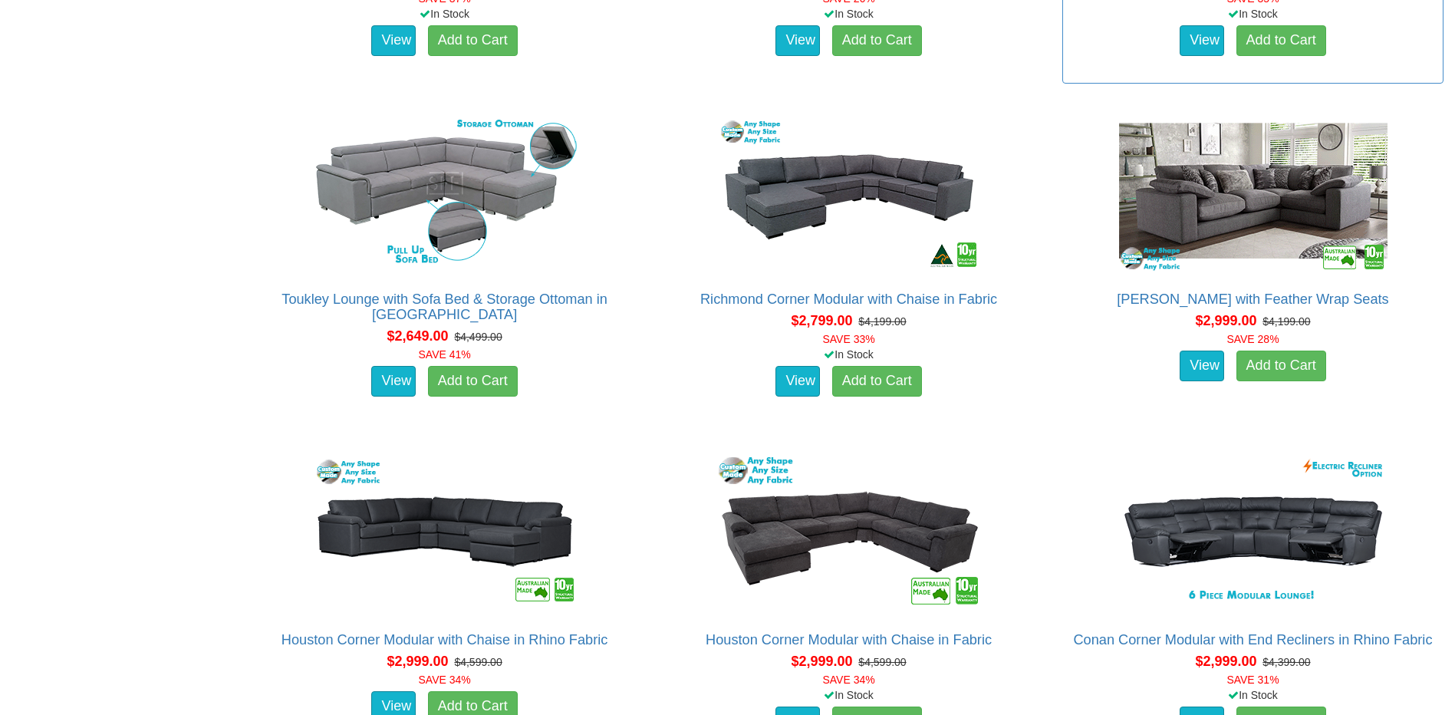
scroll to position [1994, 0]
